Goal: Check status: Check status

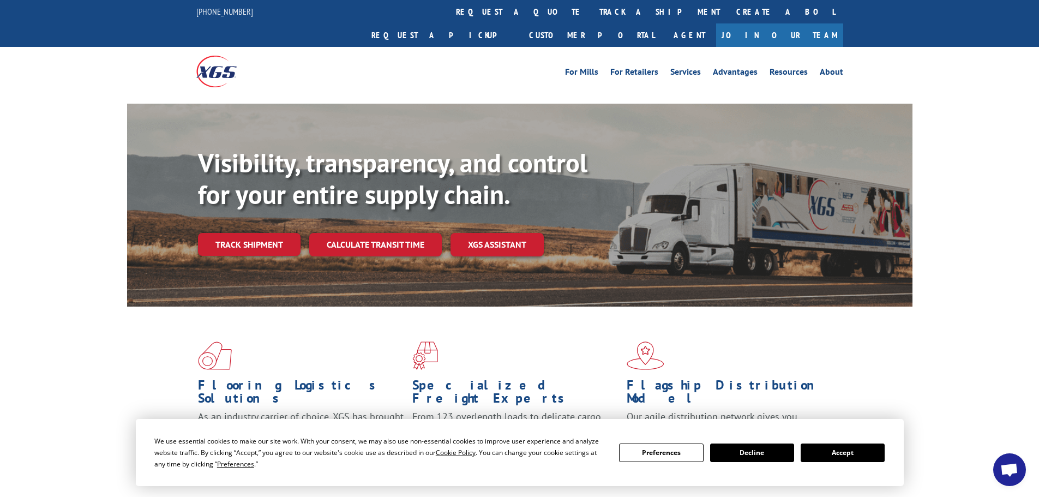
click at [847, 456] on button "Accept" at bounding box center [843, 453] width 84 height 19
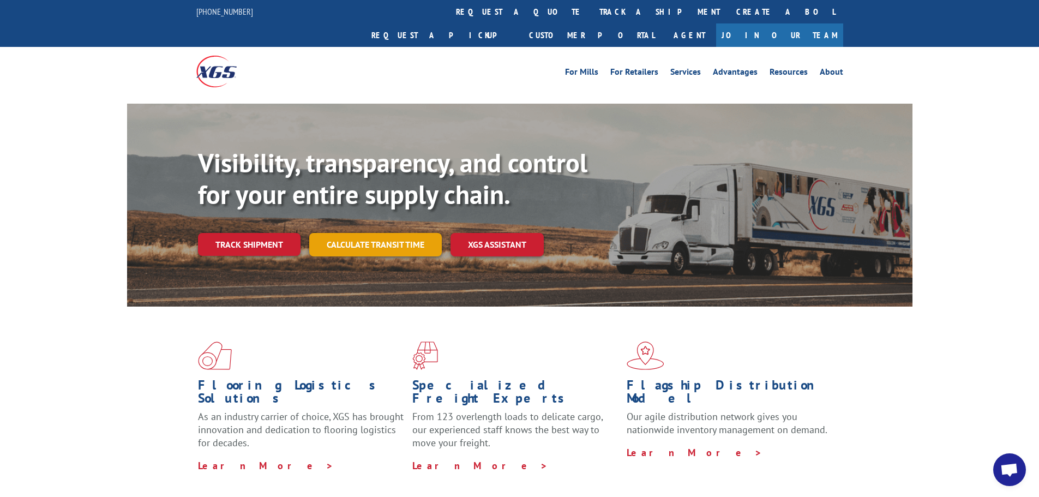
click at [408, 233] on link "Calculate transit time" at bounding box center [375, 244] width 133 height 23
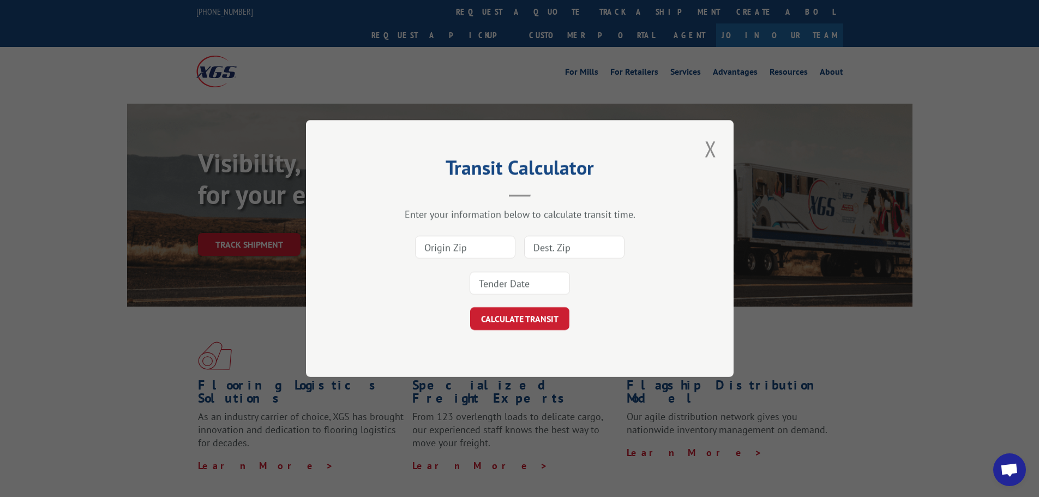
click at [464, 251] on input at bounding box center [465, 247] width 100 height 23
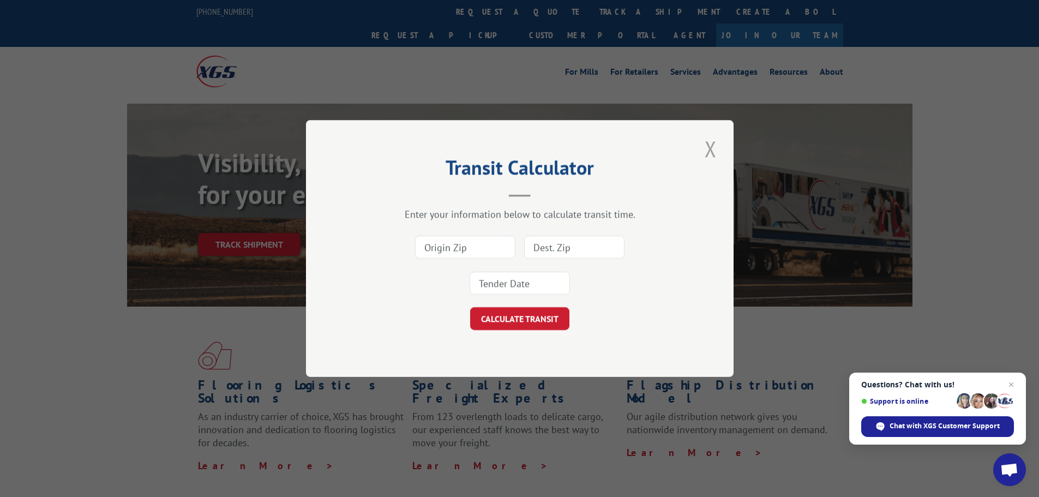
click at [708, 149] on button "Close modal" at bounding box center [711, 149] width 19 height 30
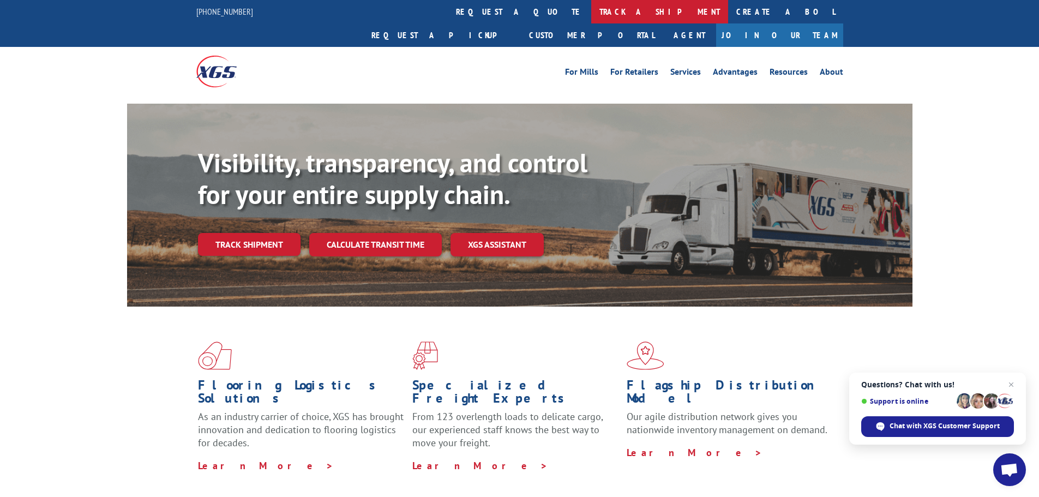
click at [591, 17] on link "track a shipment" at bounding box center [659, 11] width 137 height 23
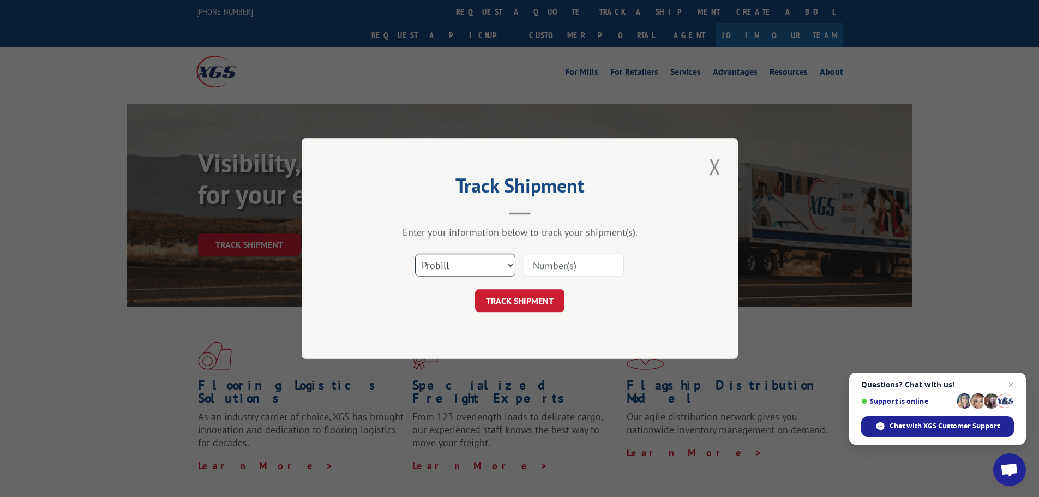
drag, startPoint x: 430, startPoint y: 256, endPoint x: 438, endPoint y: 265, distance: 11.6
click at [432, 259] on select "Select category... Probill BOL PO" at bounding box center [465, 265] width 100 height 23
select select "bol"
click at [415, 254] on select "Select category... Probill BOL PO" at bounding box center [465, 265] width 100 height 23
click at [571, 262] on input at bounding box center [574, 265] width 100 height 23
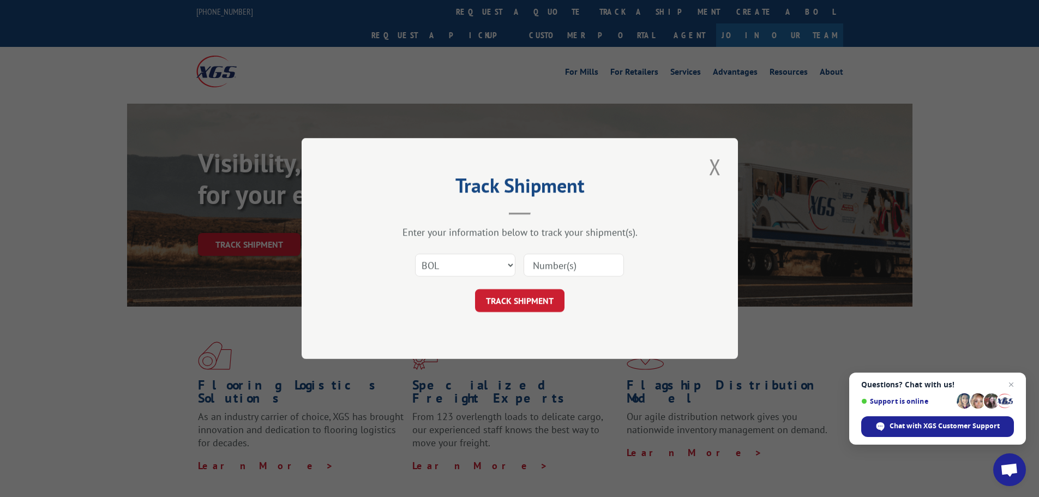
paste input "5956466"
type input "5956466"
click at [540, 298] on button "TRACK SHIPMENT" at bounding box center [519, 300] width 89 height 23
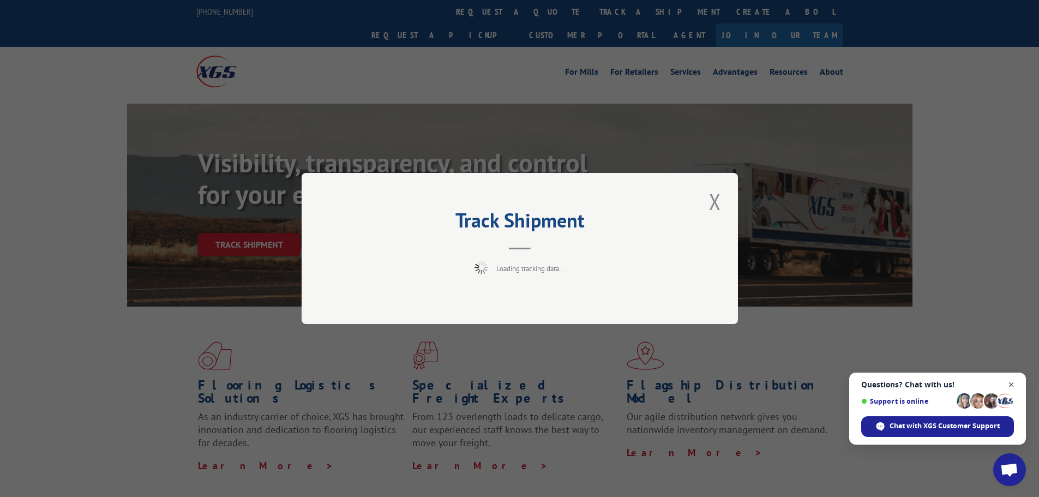
click at [1012, 387] on span "Open chat" at bounding box center [1012, 385] width 14 height 14
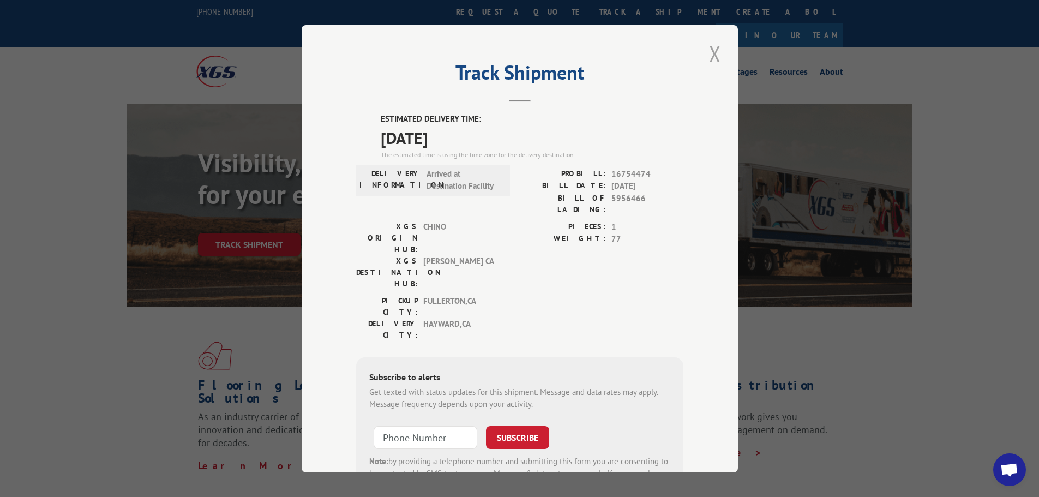
click at [716, 54] on button "Close modal" at bounding box center [715, 54] width 19 height 30
